Goal: Transaction & Acquisition: Purchase product/service

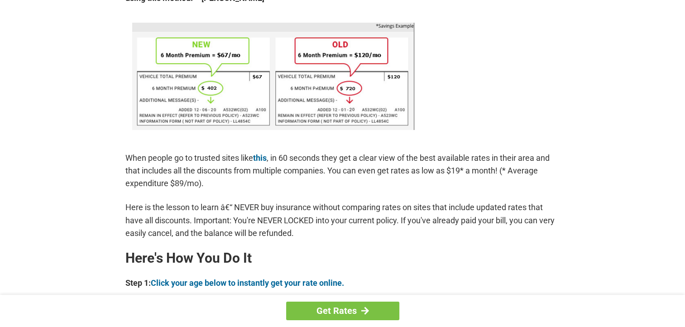
scroll to position [589, 0]
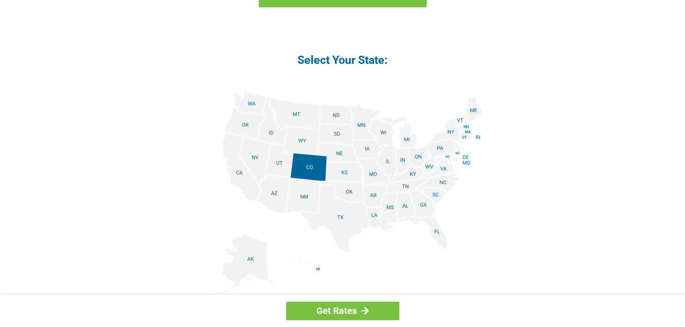
scroll to position [1041, 0]
click at [347, 190] on img at bounding box center [343, 192] width 283 height 204
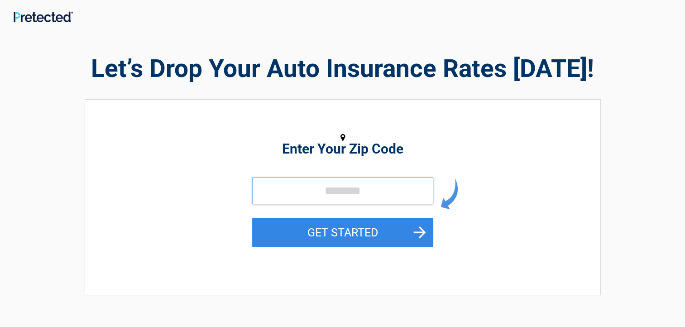
click at [365, 190] on input "tel" at bounding box center [342, 190] width 181 height 27
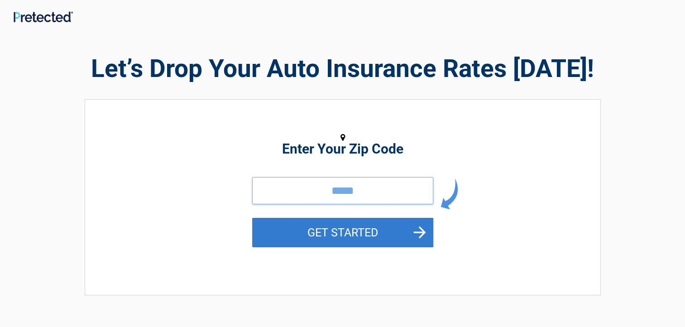
type input "*****"
click at [339, 231] on button "GET STARTED" at bounding box center [342, 232] width 181 height 29
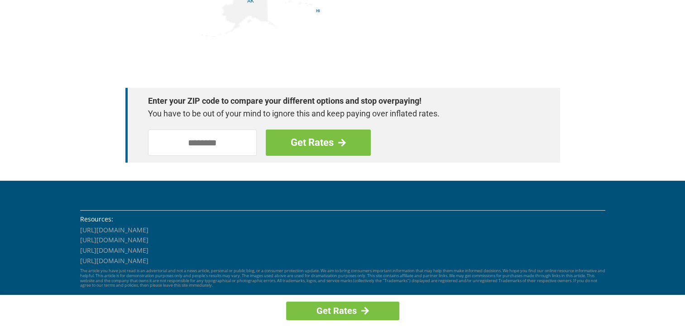
scroll to position [1328, 0]
